Goal: Book appointment/travel/reservation

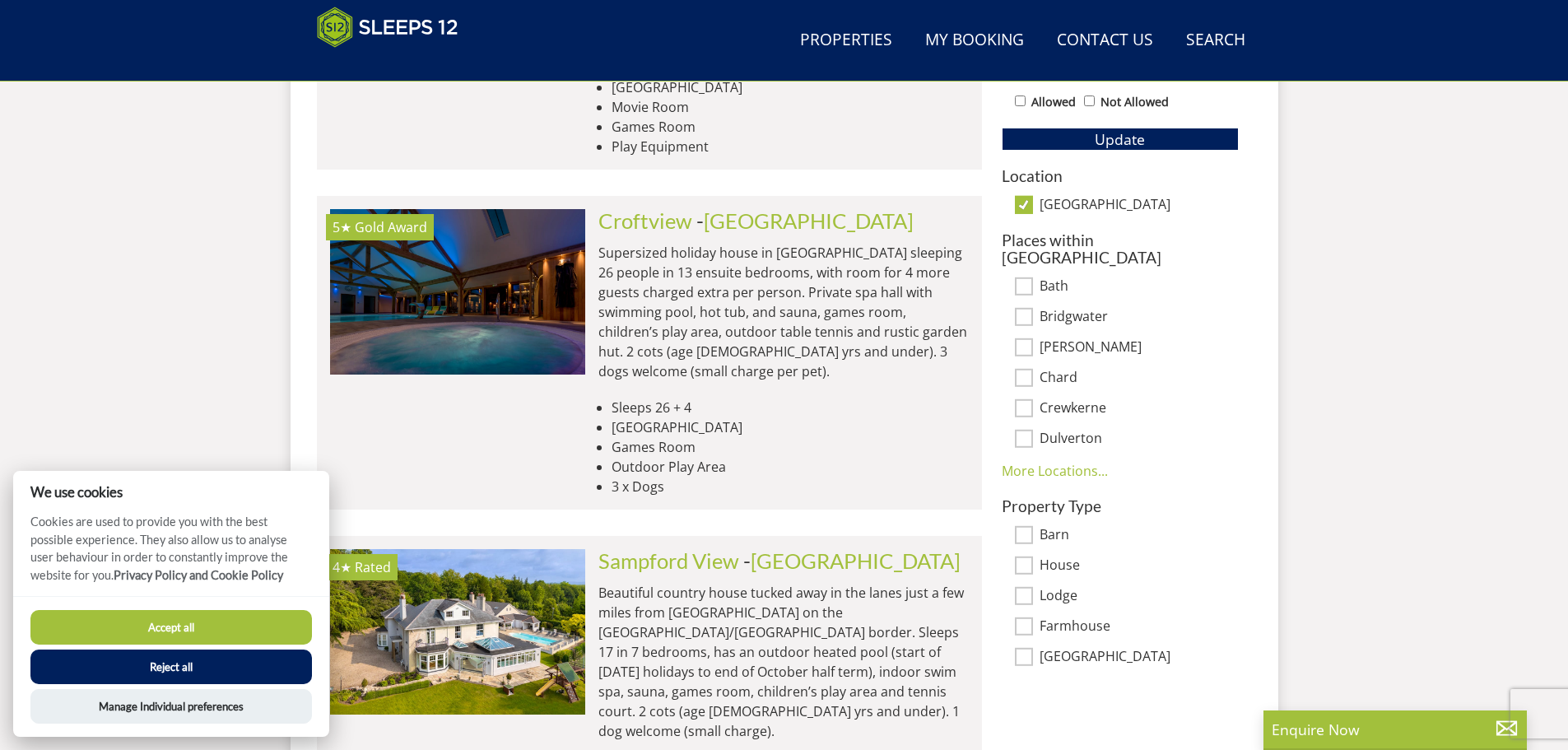
scroll to position [1091, 0]
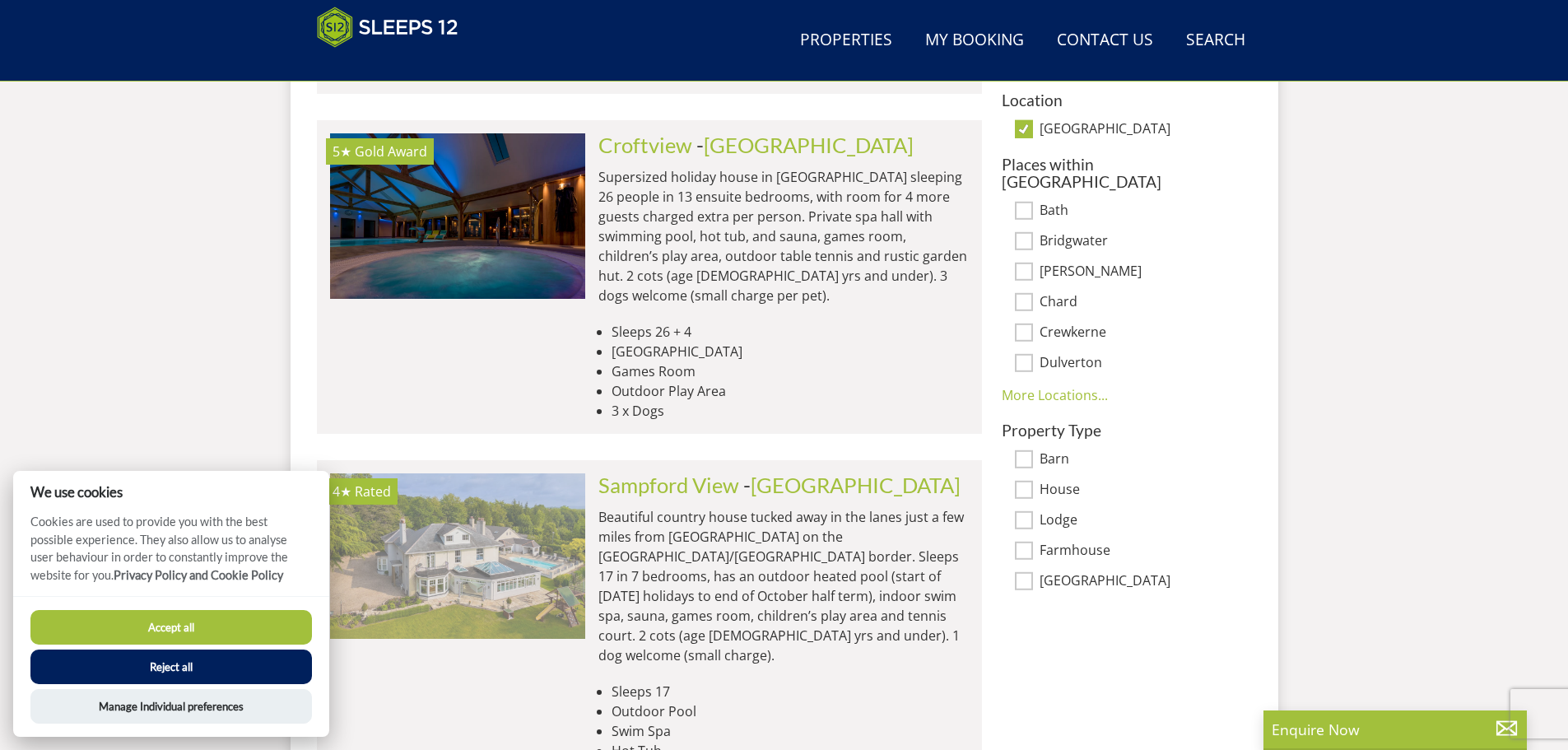
click at [533, 478] on img at bounding box center [458, 555] width 255 height 165
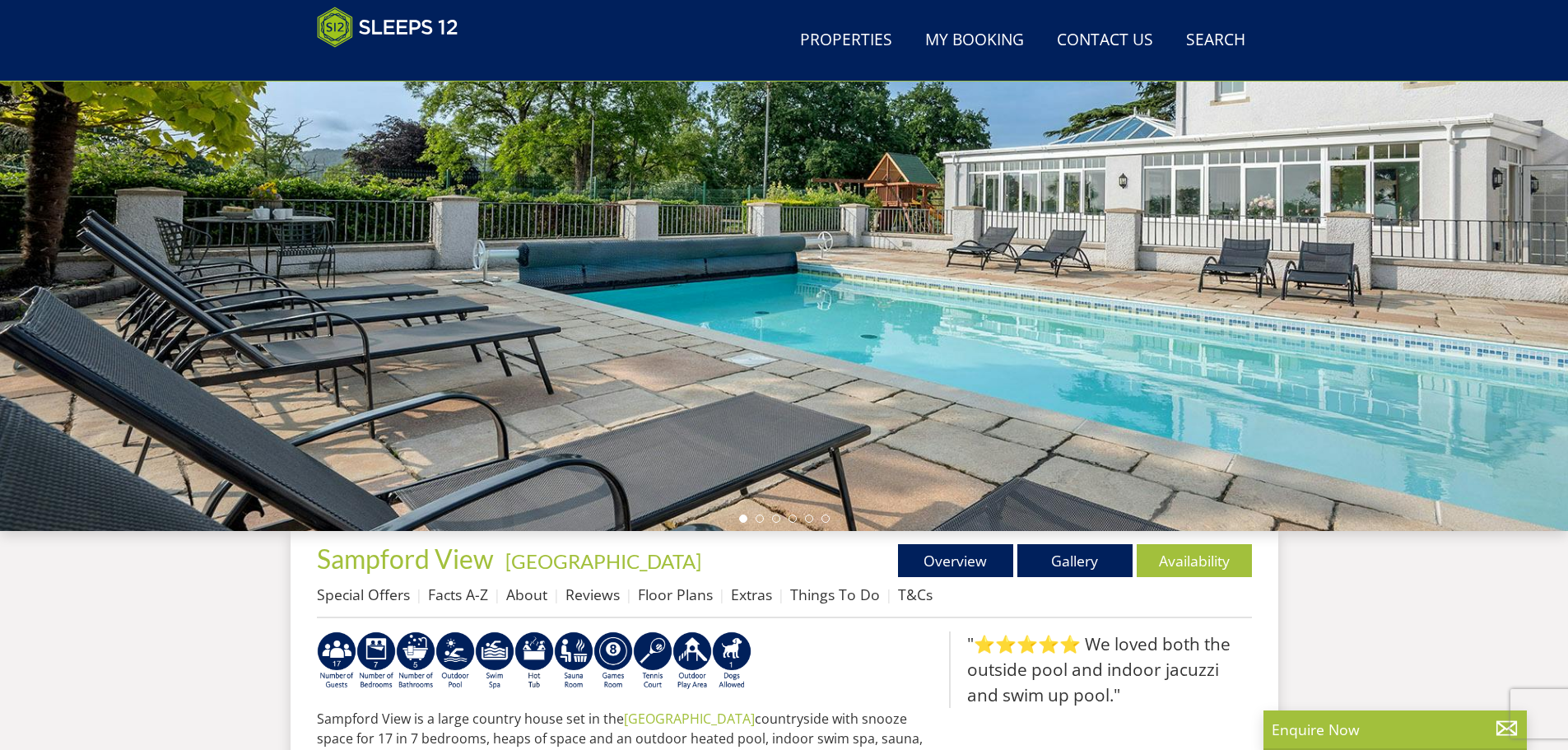
scroll to position [182, 0]
click at [1102, 552] on link "Gallery" at bounding box center [1075, 561] width 115 height 33
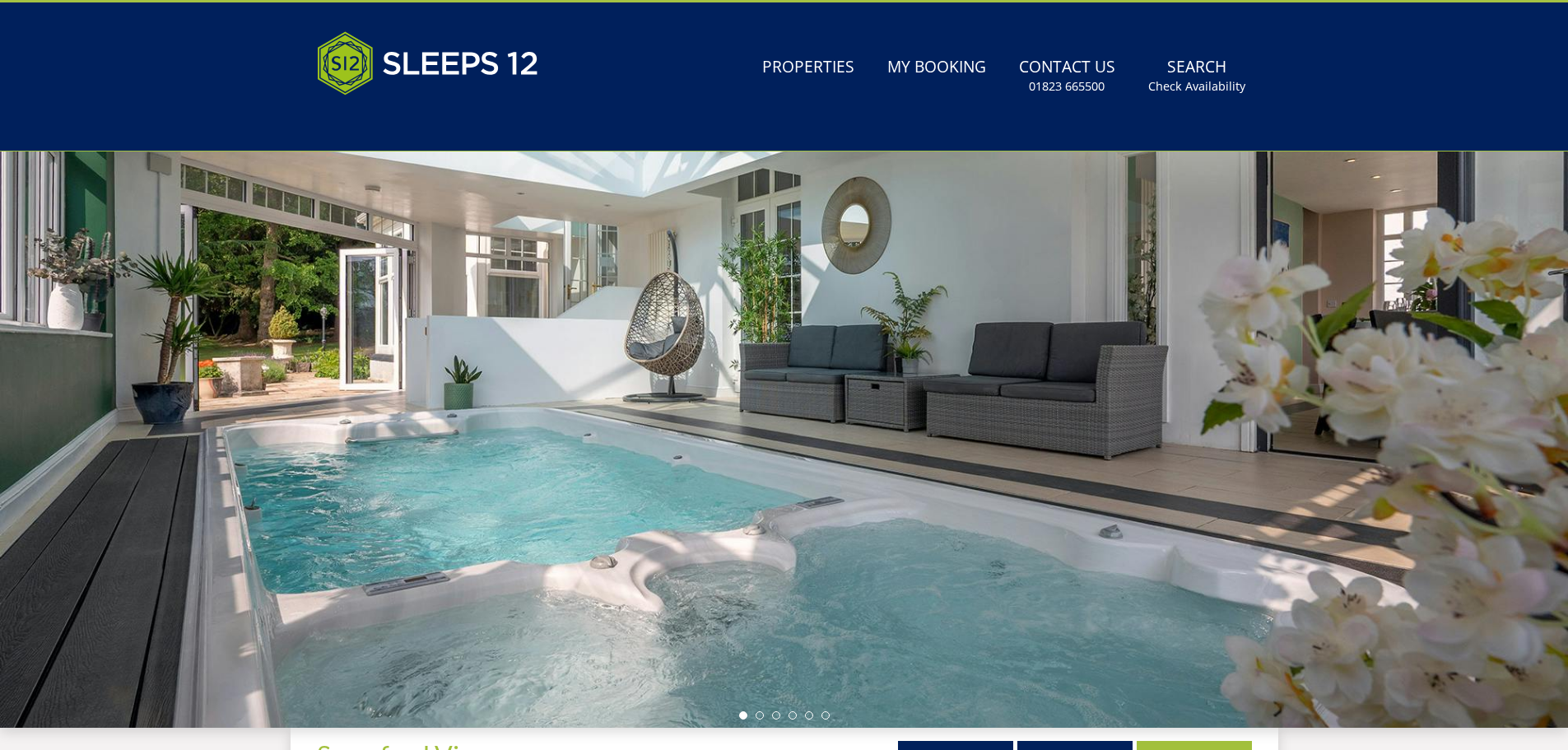
scroll to position [41, 0]
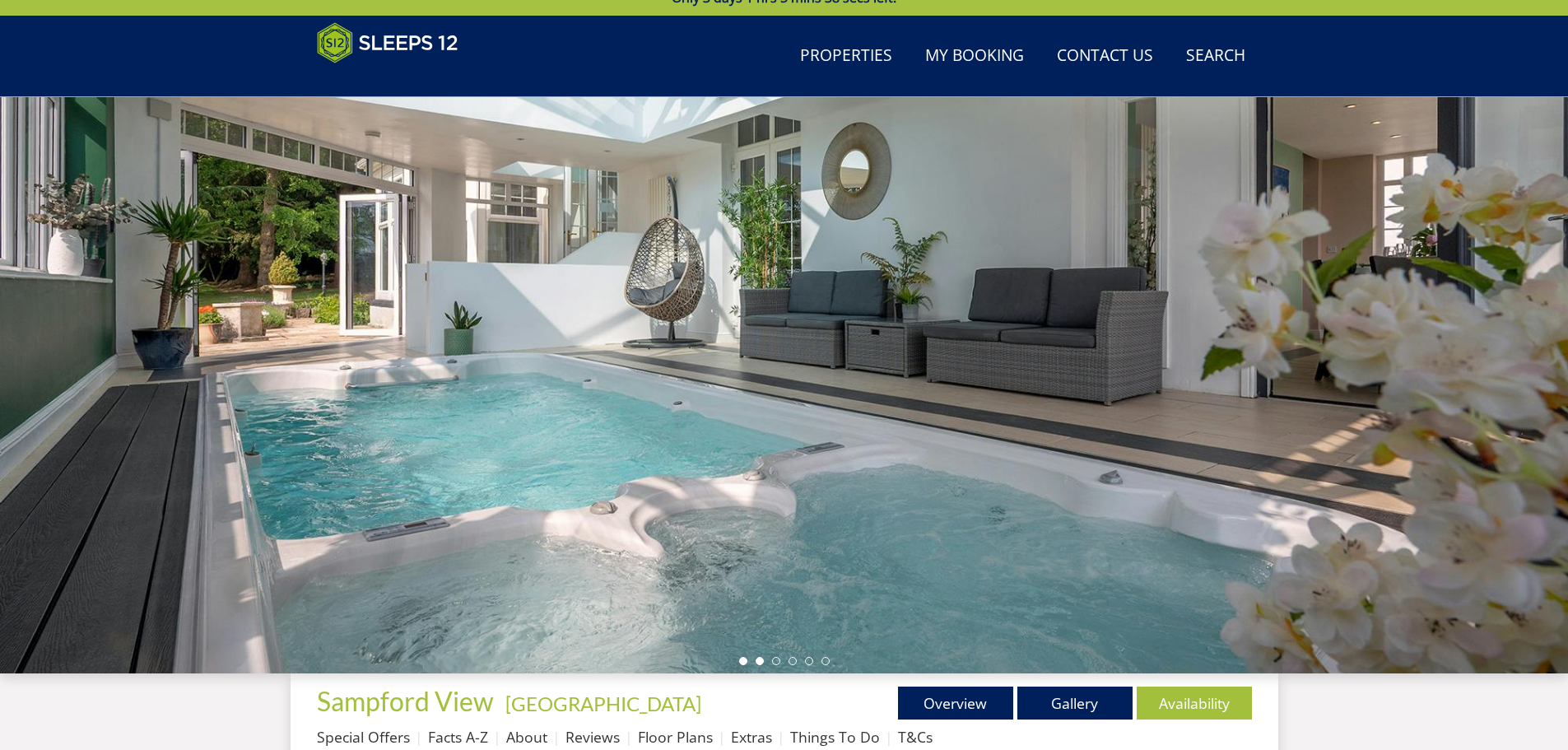
click at [758, 661] on li at bounding box center [759, 660] width 8 height 8
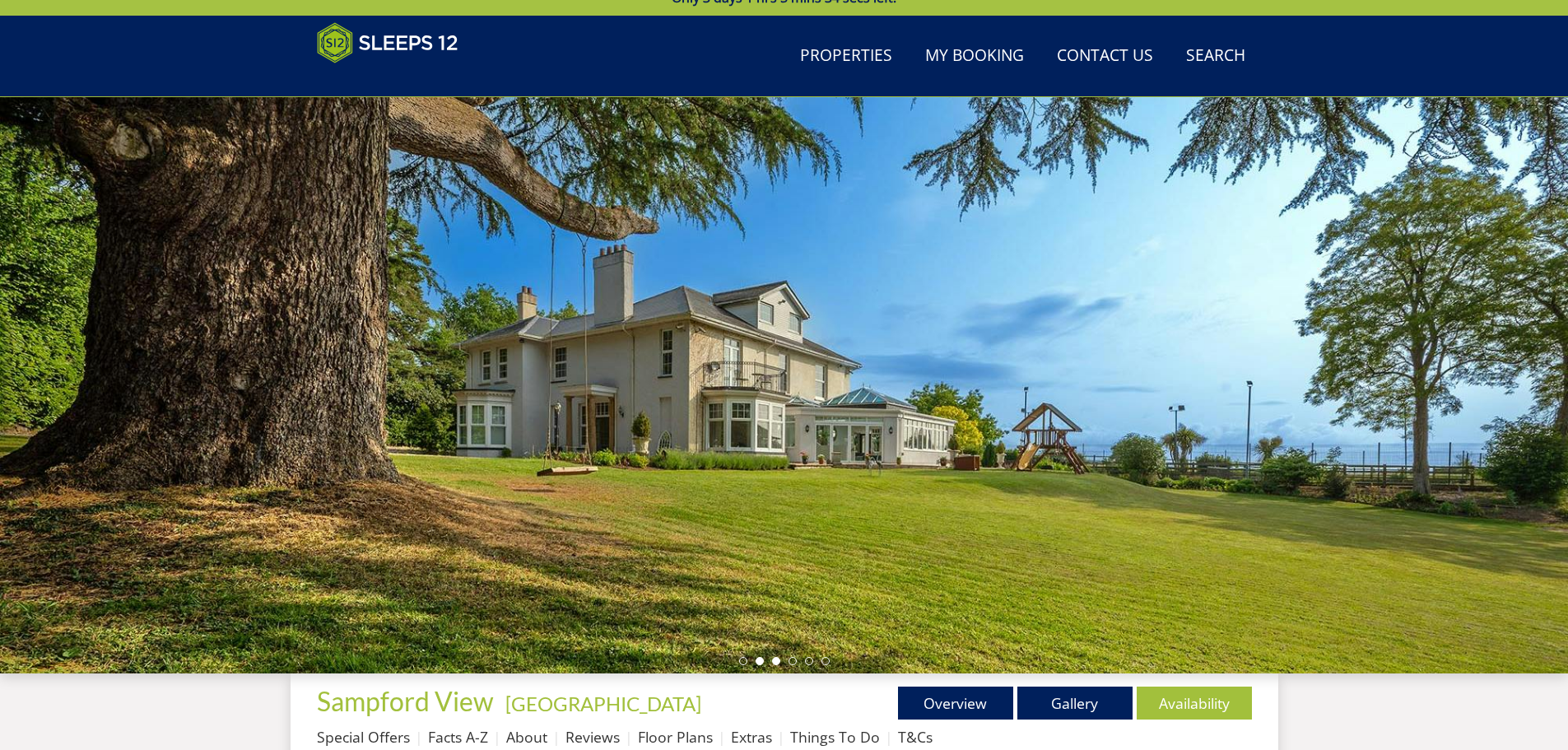
click at [776, 661] on li at bounding box center [775, 660] width 8 height 8
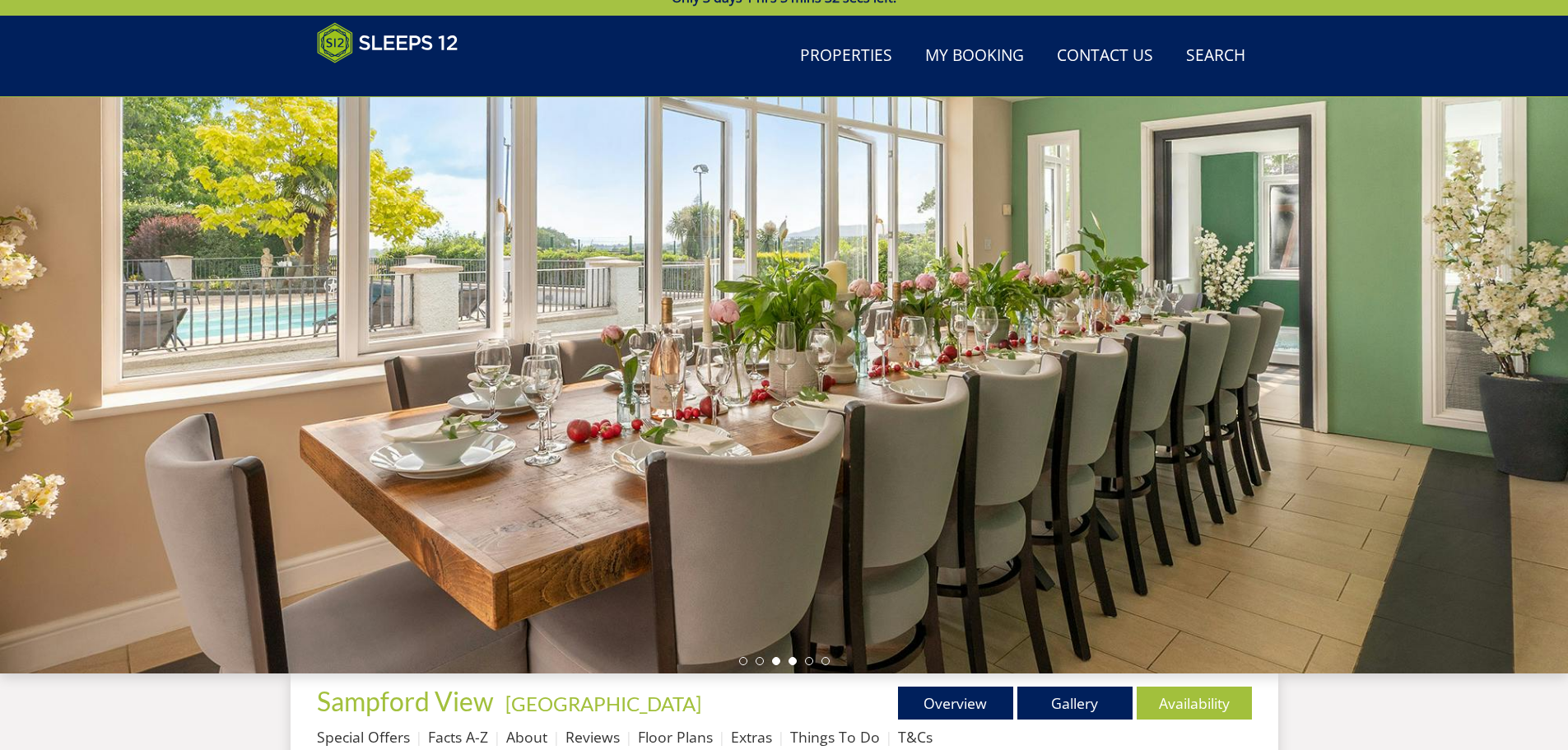
click at [794, 660] on li at bounding box center [792, 660] width 8 height 8
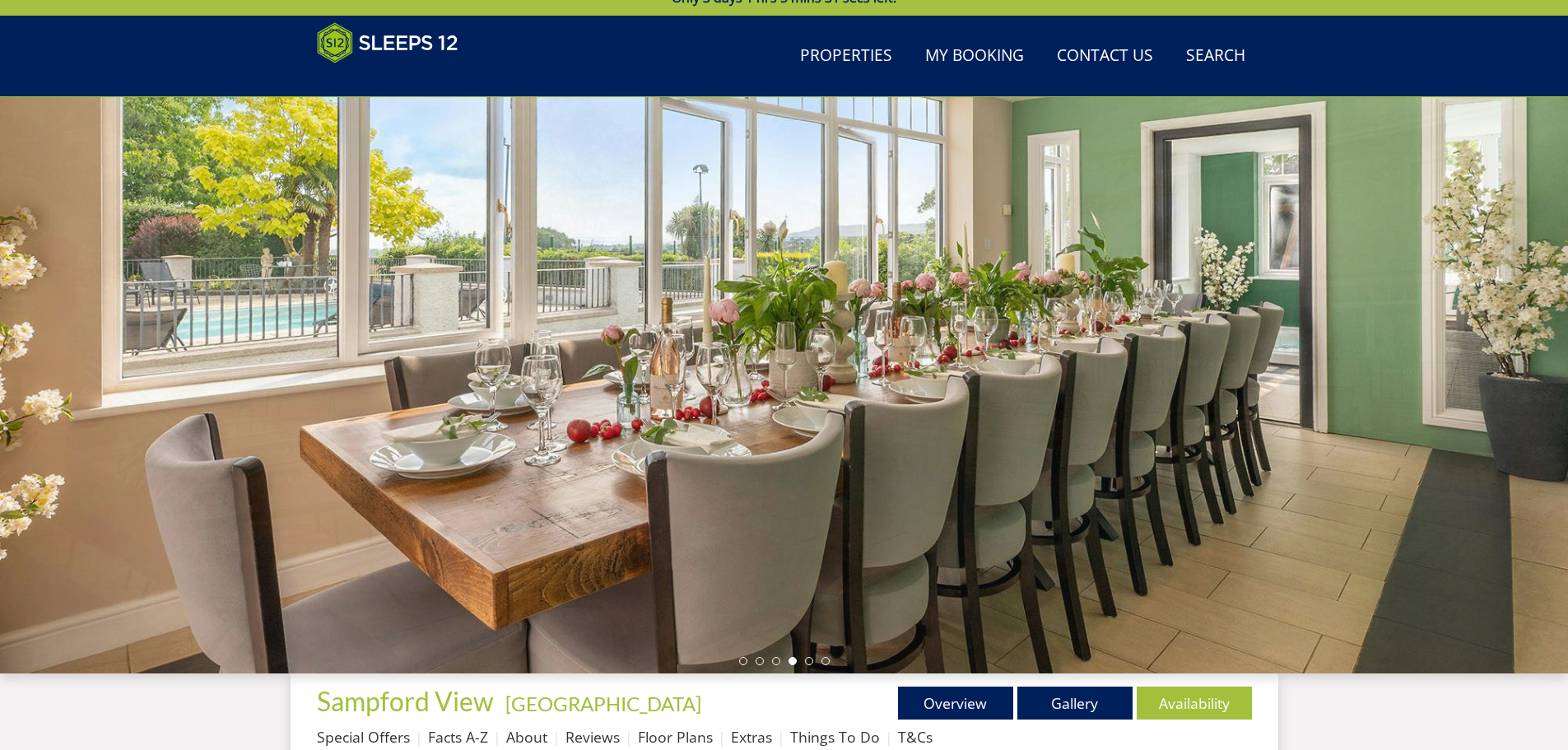
click at [794, 660] on li at bounding box center [792, 660] width 8 height 8
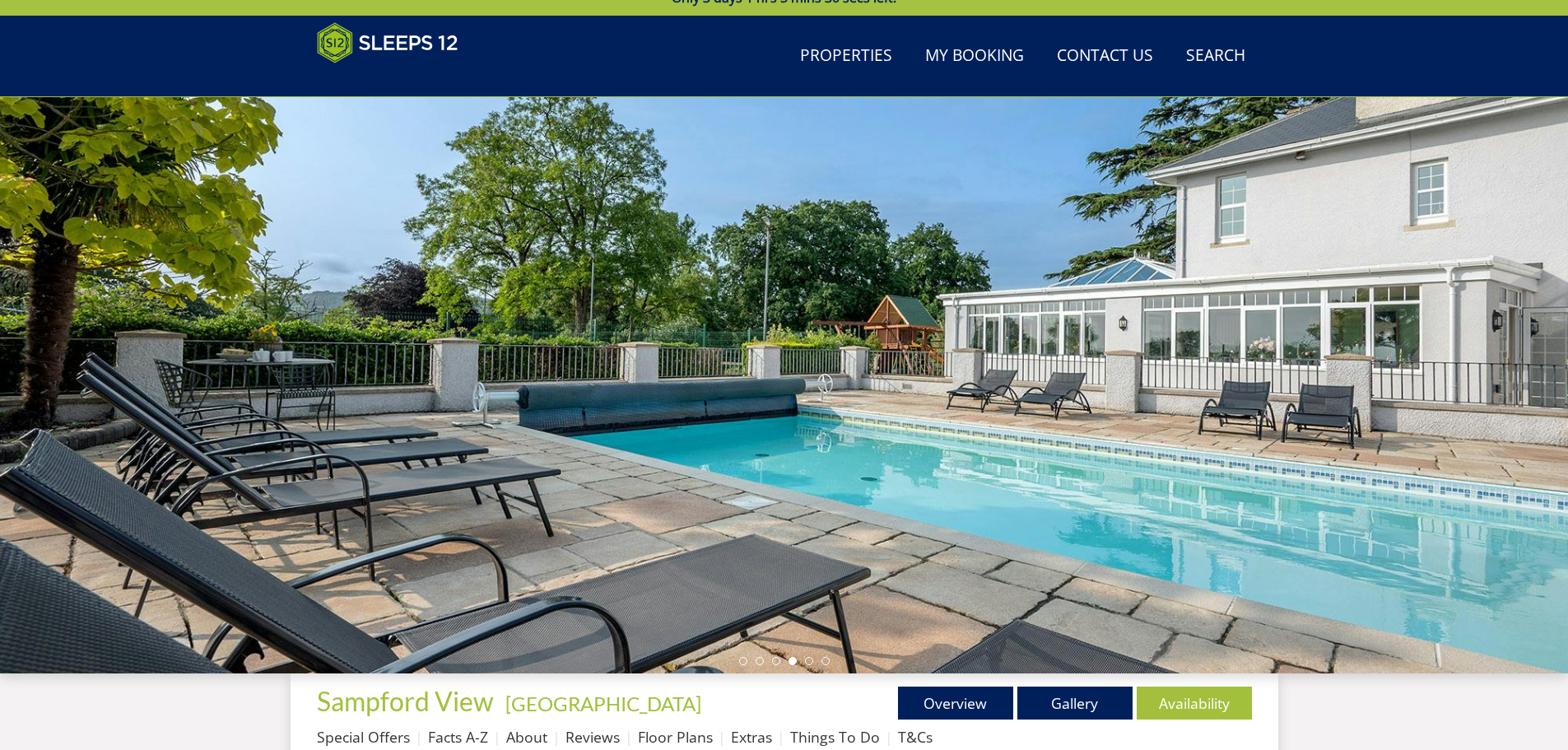
click at [813, 662] on ul at bounding box center [784, 660] width 91 height 8
click at [811, 662] on li at bounding box center [809, 660] width 8 height 8
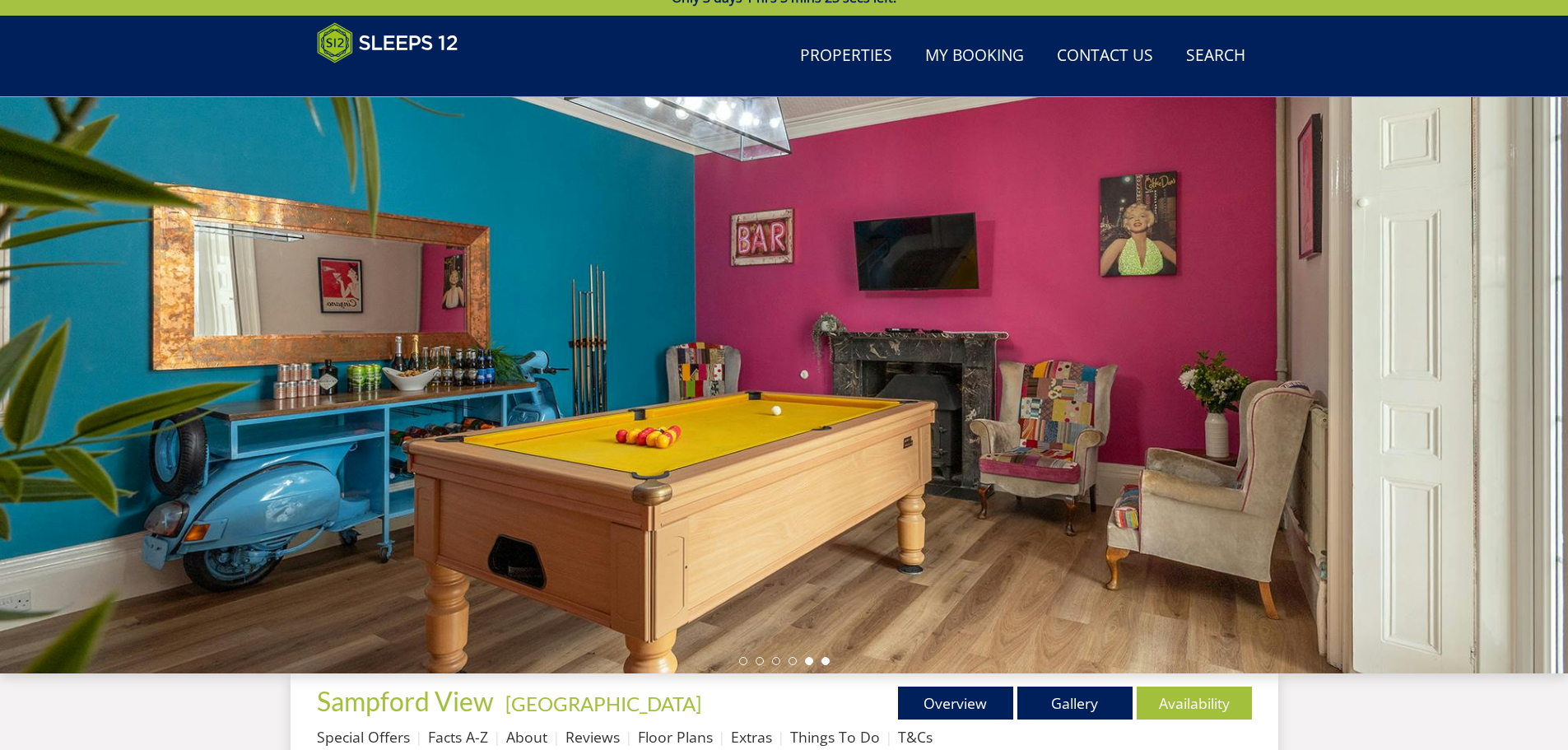
click at [825, 662] on li at bounding box center [825, 660] width 8 height 8
